Goal: Information Seeking & Learning: Learn about a topic

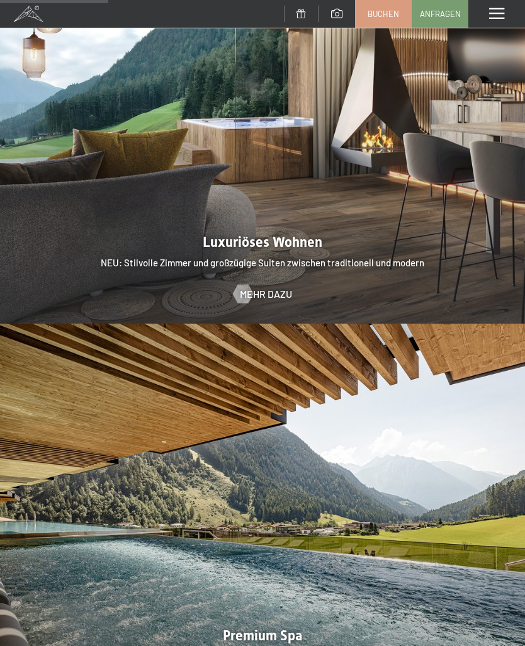
scroll to position [1197, 0]
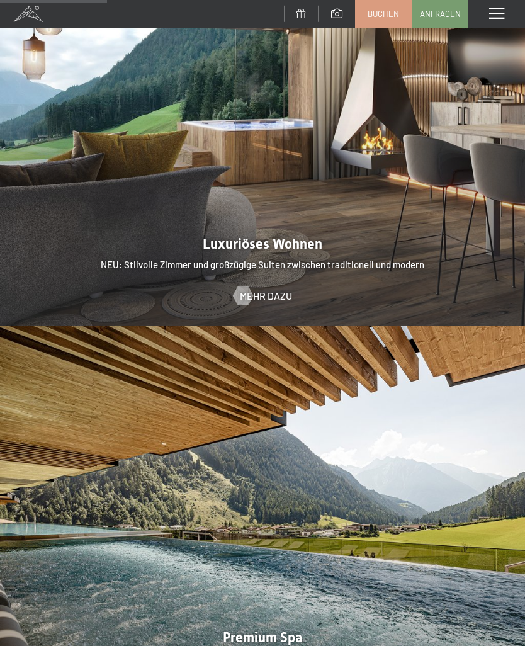
click at [499, 13] on span at bounding box center [497, 13] width 15 height 11
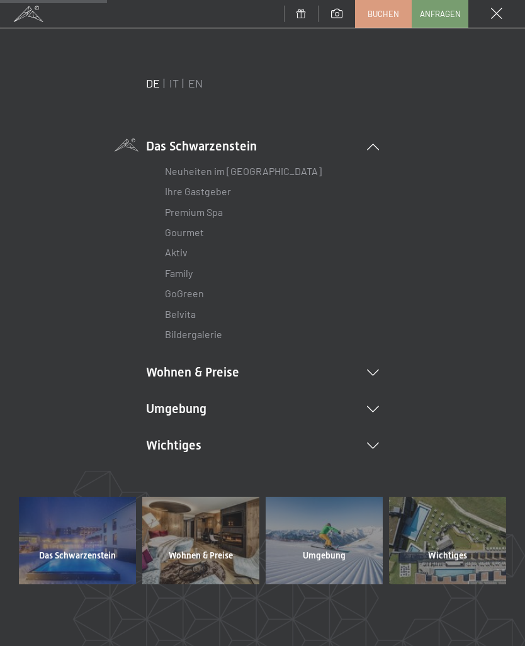
click at [372, 365] on li "Wohnen & Preise Inklusivleistungen Zimmer & Preise Liste Angebote Liste Familie…" at bounding box center [262, 373] width 233 height 18
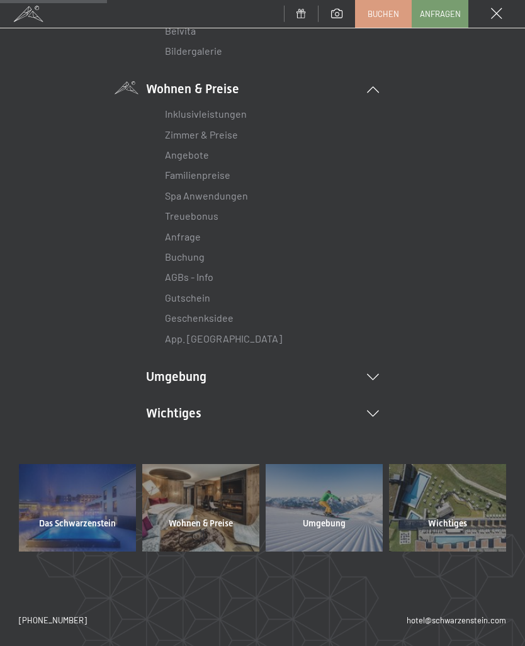
scroll to position [284, 0]
click at [372, 374] on icon at bounding box center [373, 377] width 12 height 6
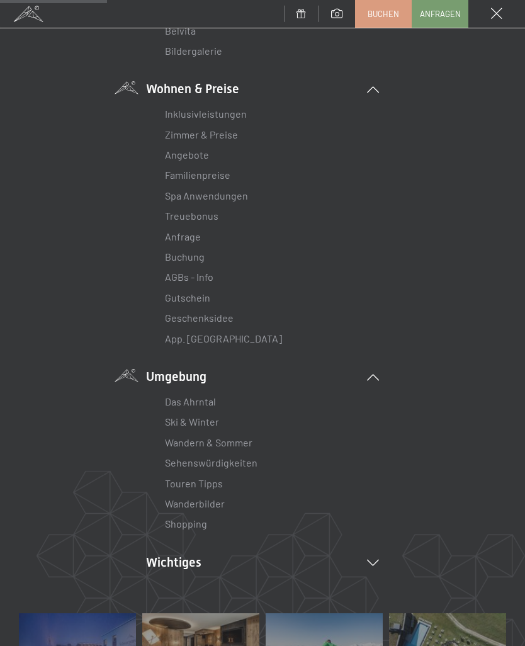
click at [234, 437] on link "Wandern & Sommer" at bounding box center [209, 443] width 88 height 12
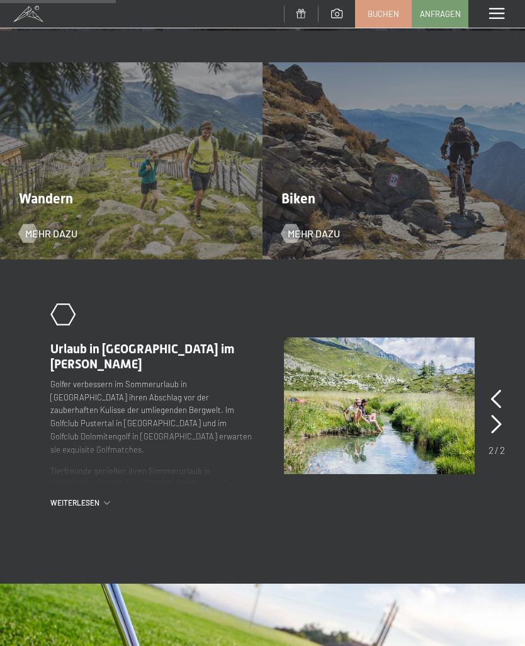
scroll to position [1042, 0]
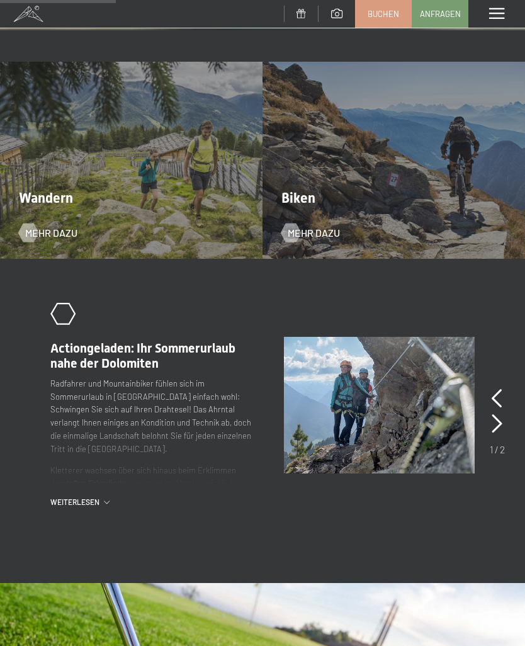
click at [70, 190] on span "Wandern" at bounding box center [46, 198] width 54 height 16
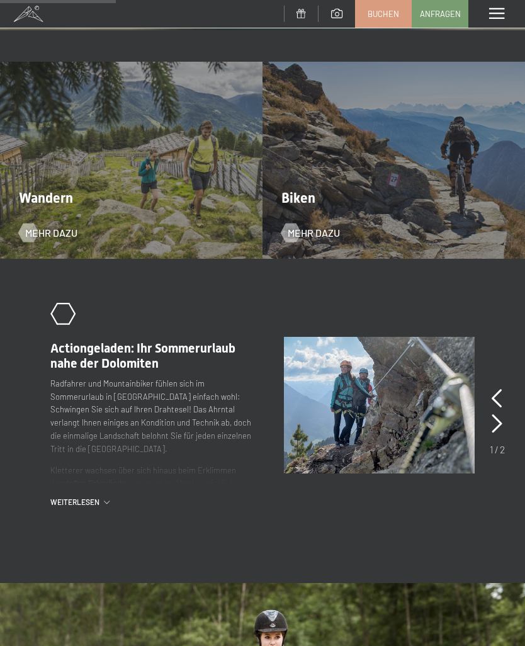
click at [63, 226] on span "Mehr dazu" at bounding box center [51, 233] width 52 height 14
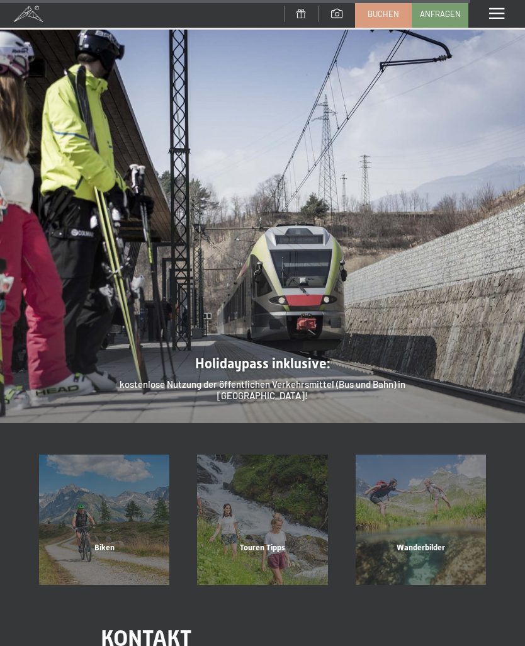
scroll to position [3159, 0]
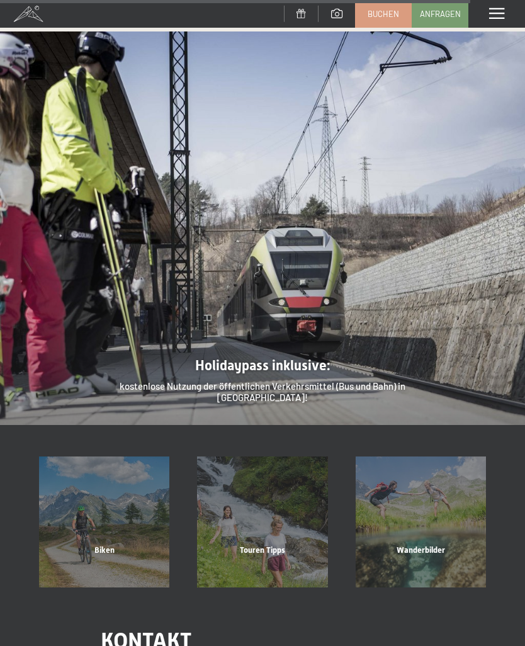
click at [285, 545] on div "Touren Tipps" at bounding box center [262, 566] width 158 height 43
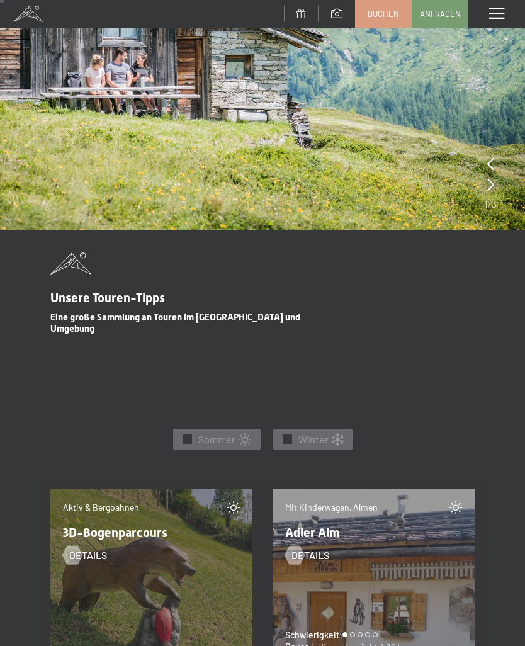
scroll to position [173, 0]
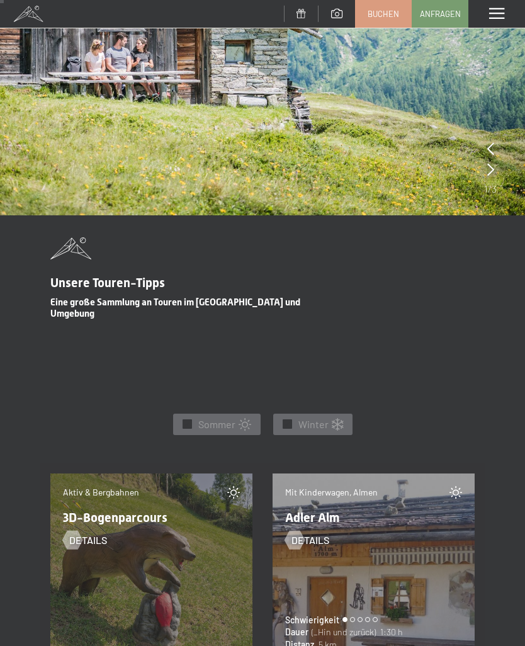
click at [196, 414] on div "✓ Sommer" at bounding box center [217, 424] width 88 height 21
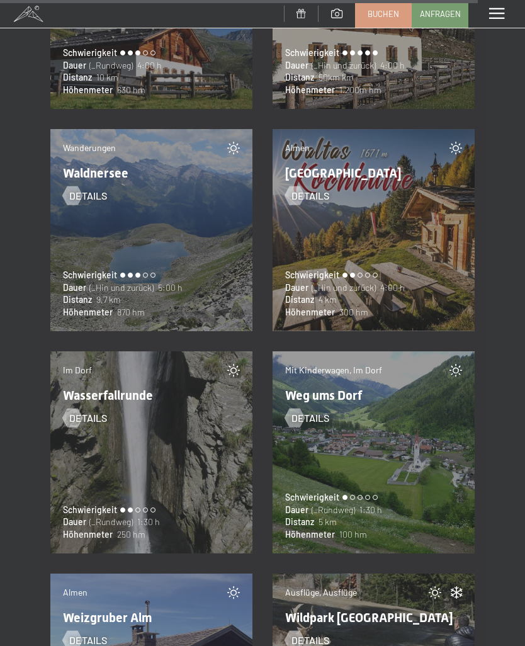
scroll to position [19152, 0]
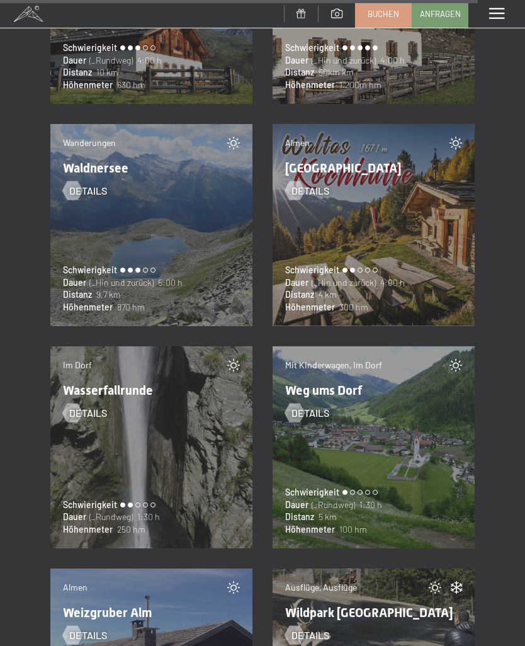
click at [152, 448] on div "Im Dorf Wasserfallrunde Details Schwierigkeit Dauer (_Rundweg) 1:30 h Höhenmete…" at bounding box center [151, 448] width 202 height 202
click at [161, 420] on div "Im Dorf Wasserfallrunde Details Schwierigkeit Dauer (_Rundweg) 1:30 h Höhenmete…" at bounding box center [151, 448] width 202 height 202
click at [77, 403] on div at bounding box center [72, 412] width 11 height 19
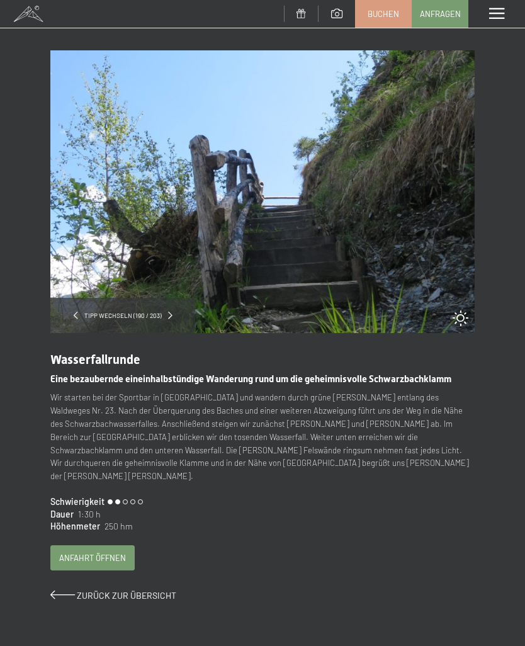
click at [113, 553] on span "Anfahrt öffnen" at bounding box center [92, 558] width 67 height 11
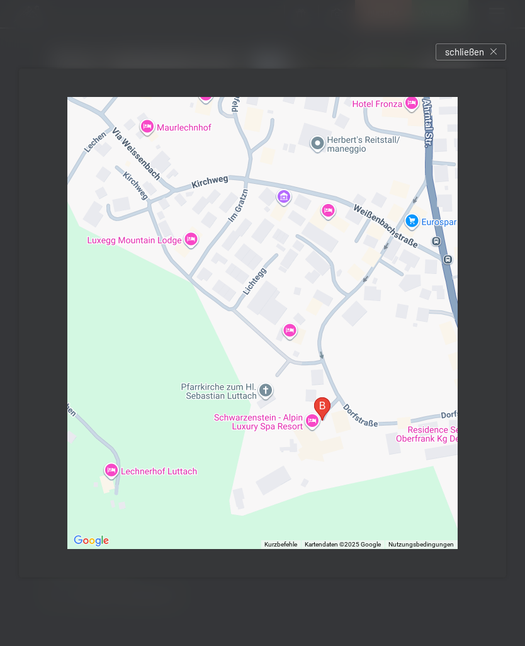
click at [494, 55] on icon at bounding box center [494, 52] width 6 height 6
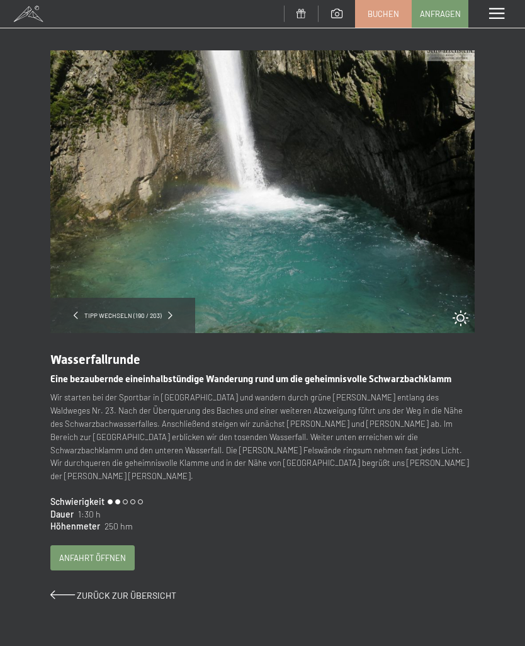
click at [85, 590] on span "Zurück zur Übersicht" at bounding box center [127, 595] width 100 height 11
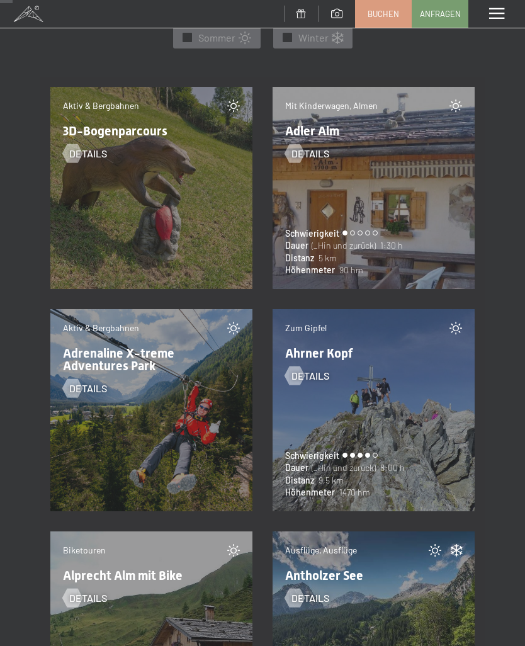
scroll to position [560, 0]
click at [77, 379] on div at bounding box center [72, 388] width 11 height 19
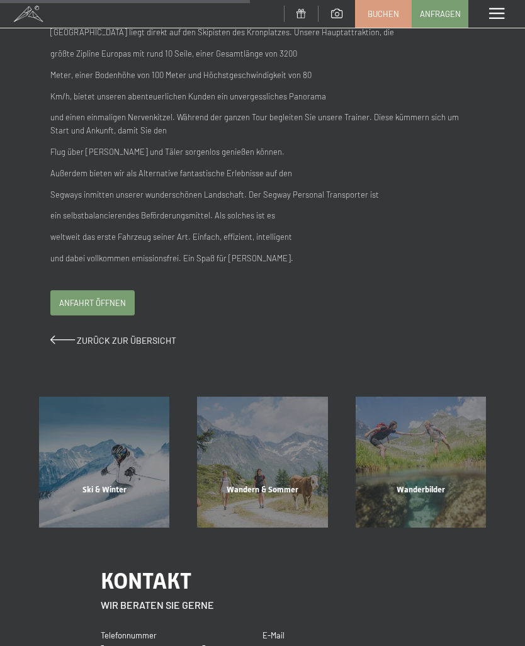
scroll to position [387, 0]
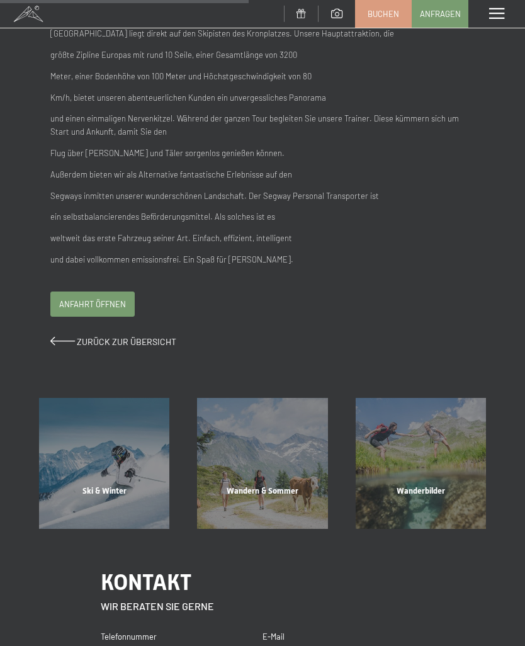
click at [105, 336] on span "Zurück zur Übersicht" at bounding box center [127, 341] width 100 height 11
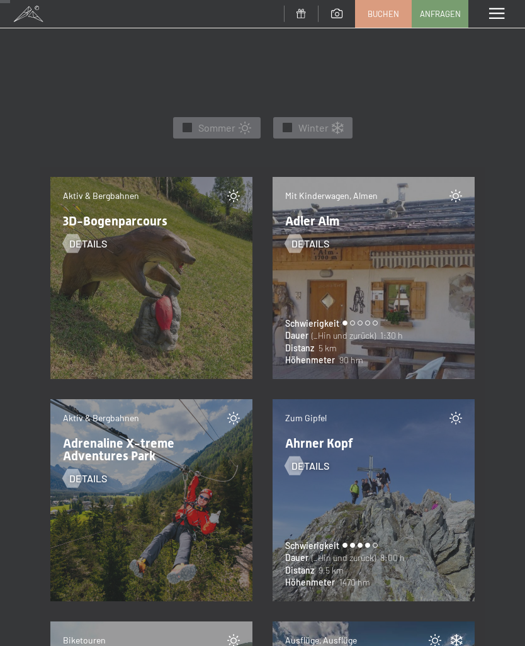
scroll to position [478, 0]
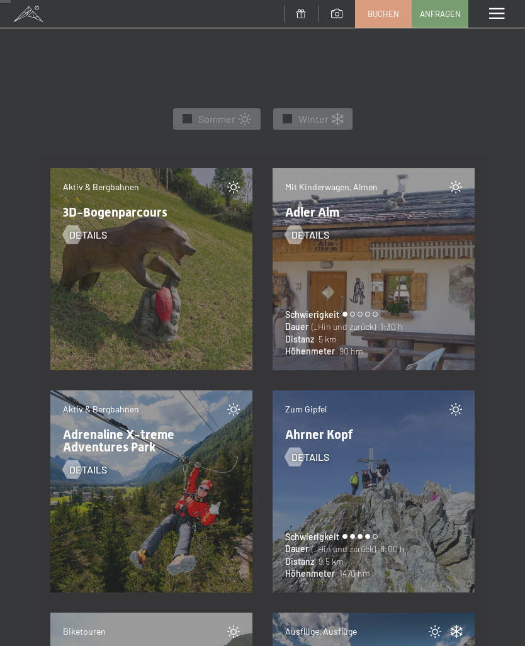
click at [188, 115] on span "✓" at bounding box center [187, 119] width 5 height 9
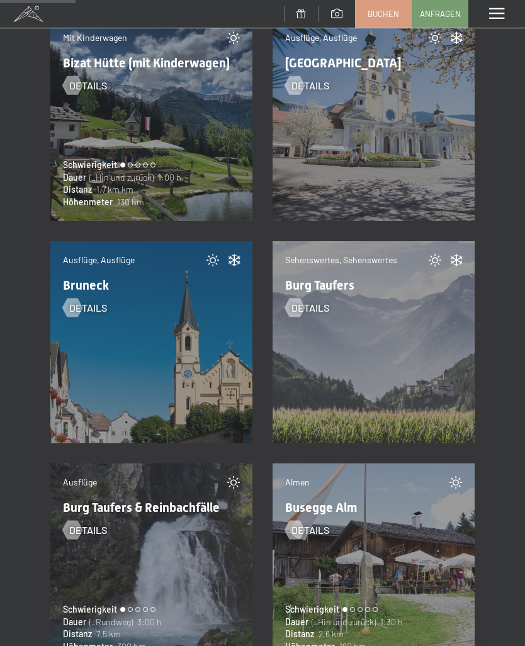
scroll to position [3022, 0]
click at [81, 523] on span "Details" at bounding box center [88, 530] width 38 height 14
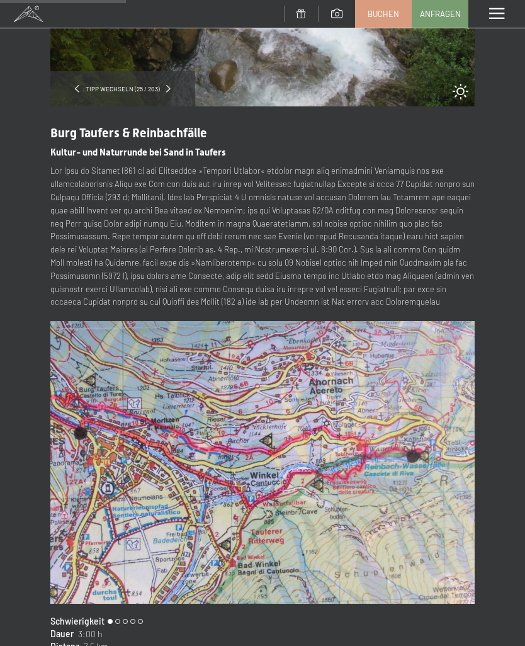
scroll to position [227, 0]
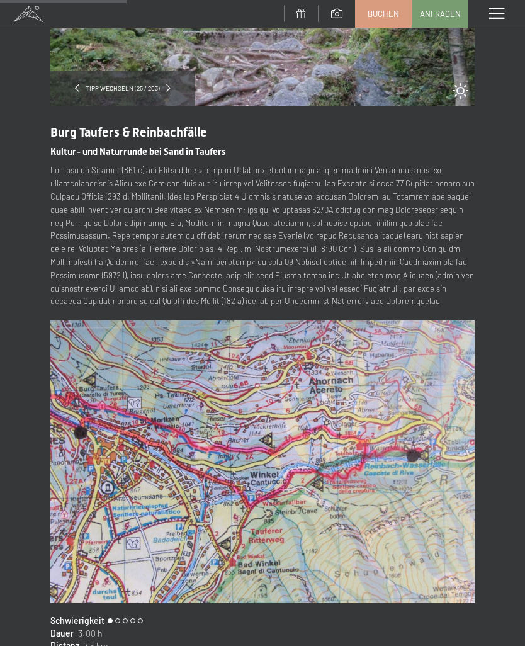
click at [313, 426] on img at bounding box center [262, 462] width 425 height 283
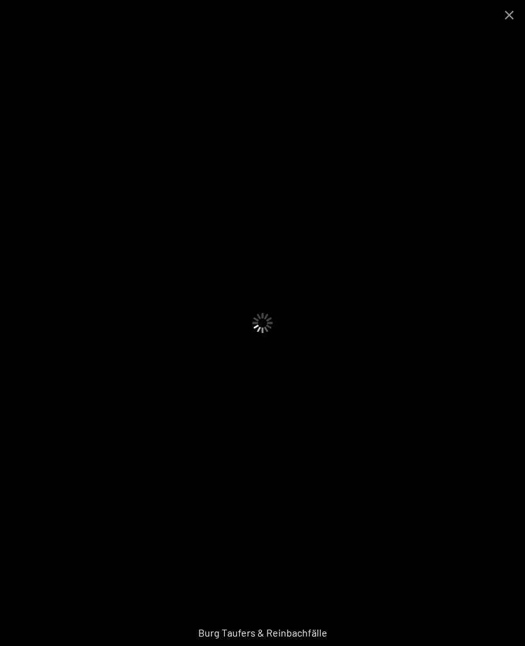
click at [345, 369] on img at bounding box center [263, 321] width 260 height 173
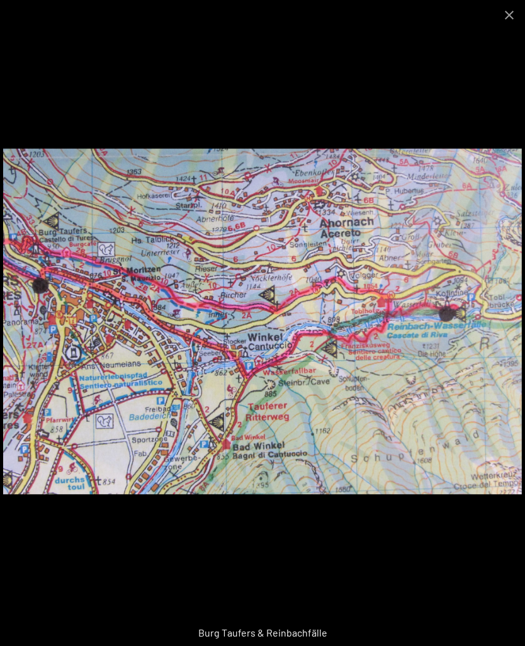
click at [507, 16] on button "Close gallery" at bounding box center [510, 15] width 32 height 30
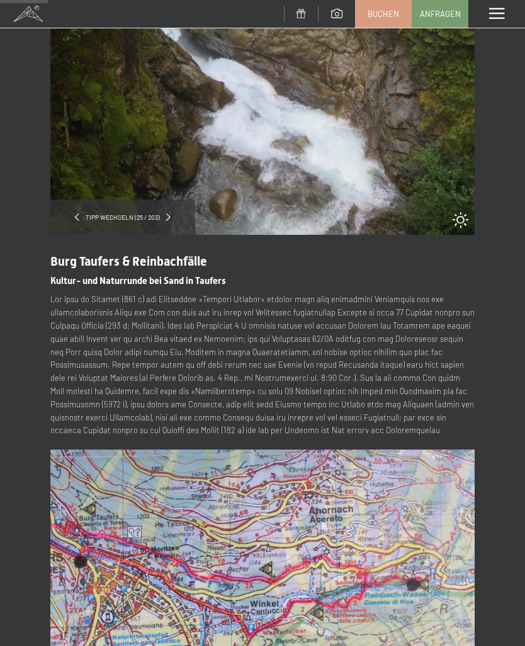
scroll to position [74, 0]
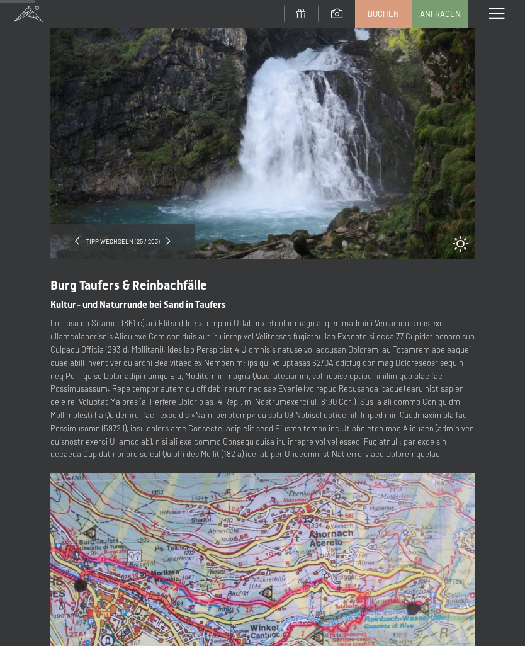
click at [311, 625] on img at bounding box center [262, 615] width 425 height 283
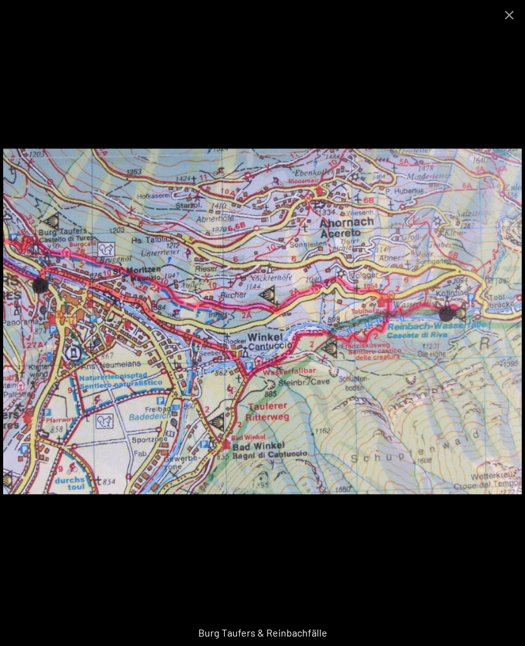
click at [505, 17] on button "Close gallery" at bounding box center [510, 15] width 32 height 30
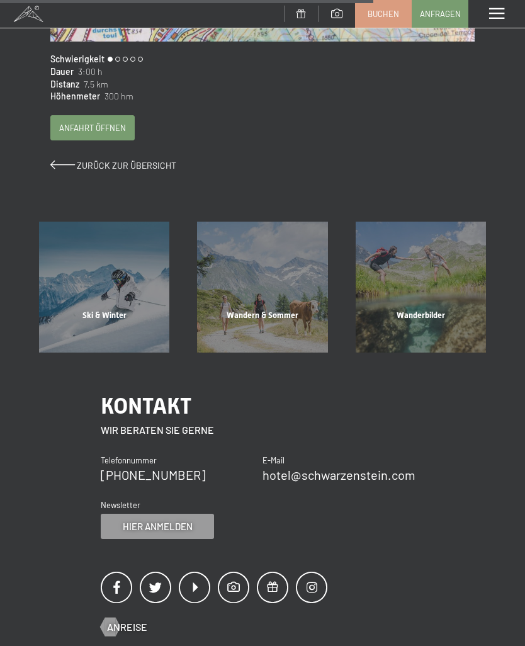
scroll to position [788, 0]
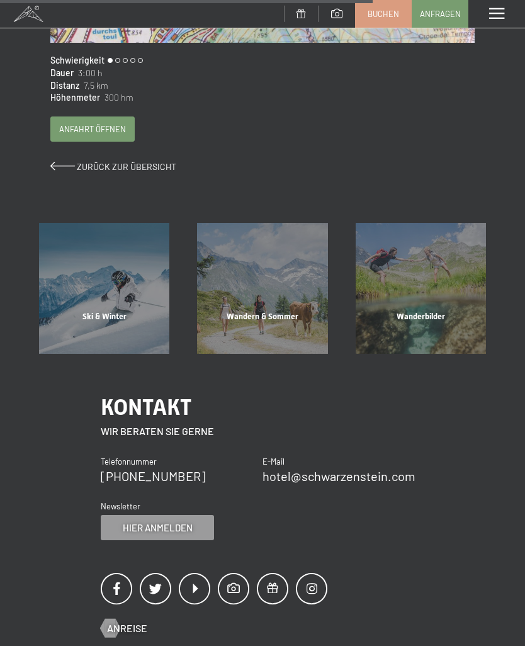
click at [107, 161] on span "Zurück zur Übersicht" at bounding box center [127, 166] width 100 height 11
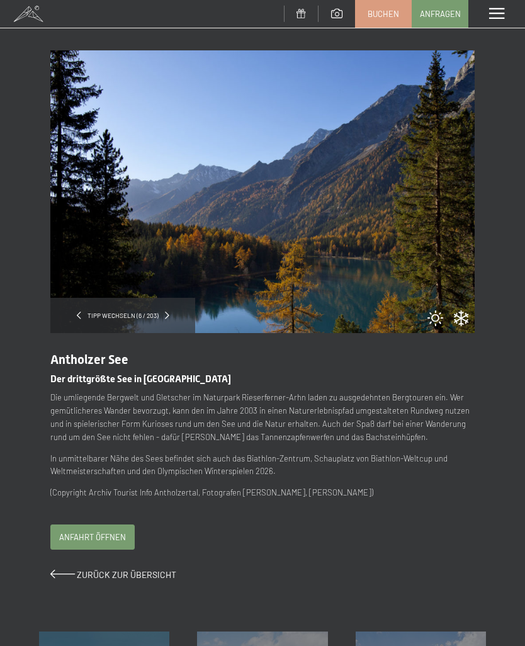
click at [109, 532] on span "Anfahrt öffnen" at bounding box center [92, 537] width 67 height 11
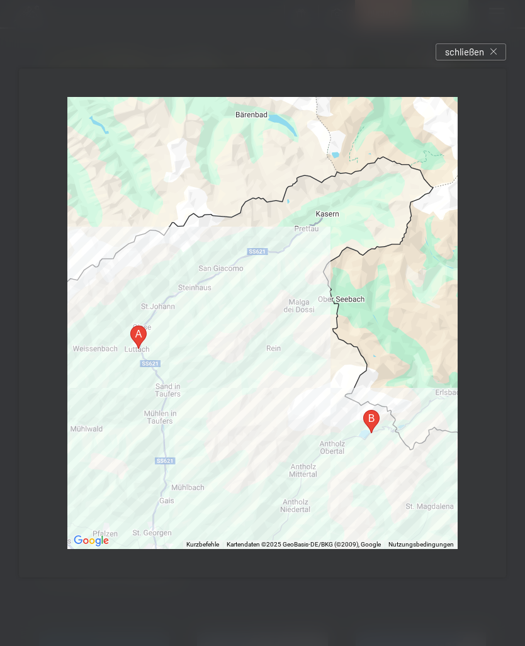
click at [492, 55] on icon at bounding box center [494, 52] width 6 height 6
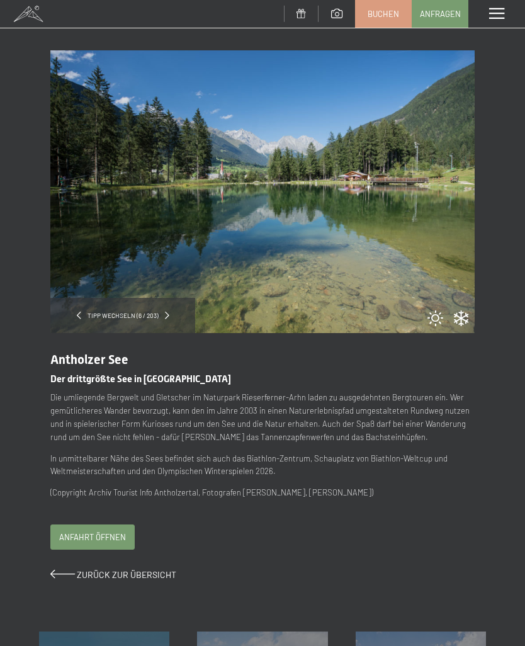
click at [113, 570] on span "Zurück zur Übersicht" at bounding box center [127, 575] width 100 height 11
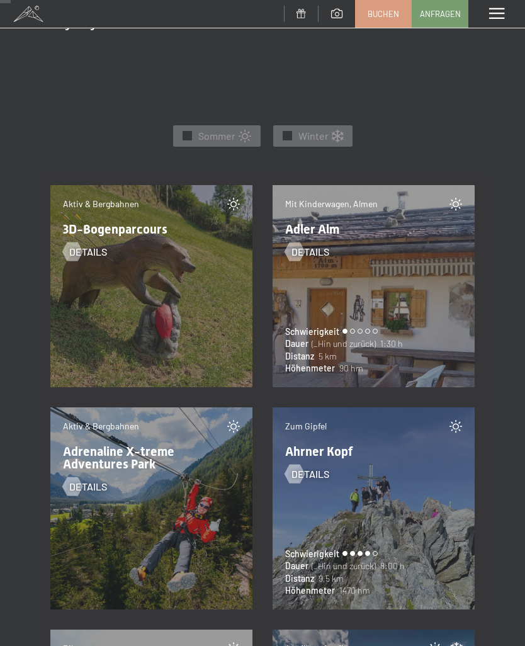
scroll to position [462, 0]
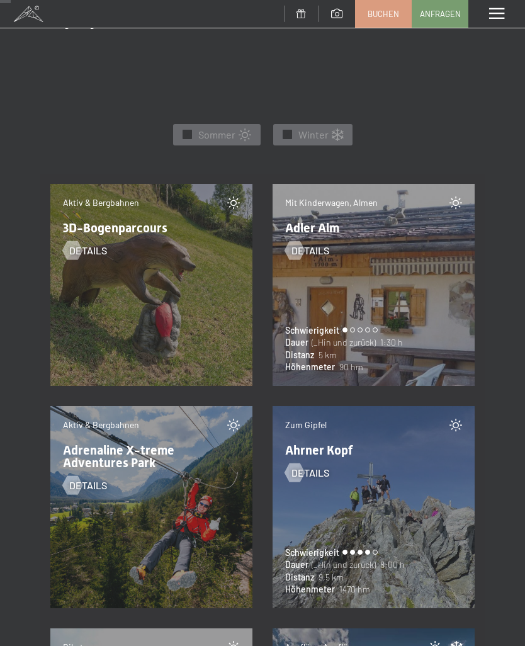
click at [184, 130] on div at bounding box center [187, 134] width 9 height 9
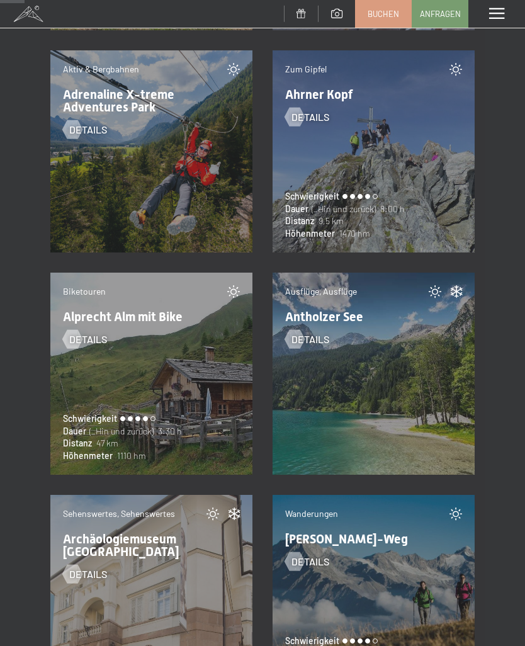
scroll to position [975, 0]
